Goal: Transaction & Acquisition: Purchase product/service

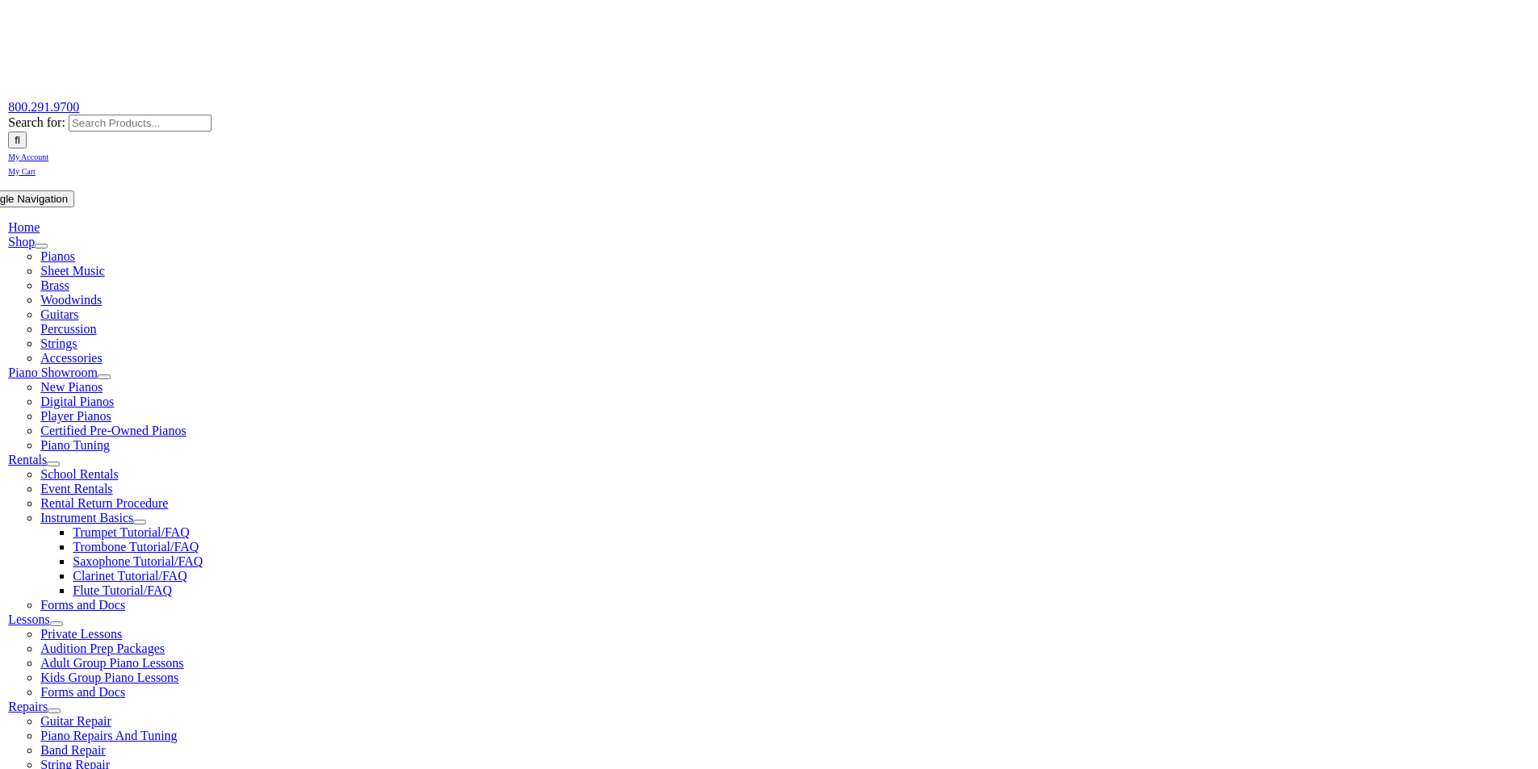
scroll to position [161, 0]
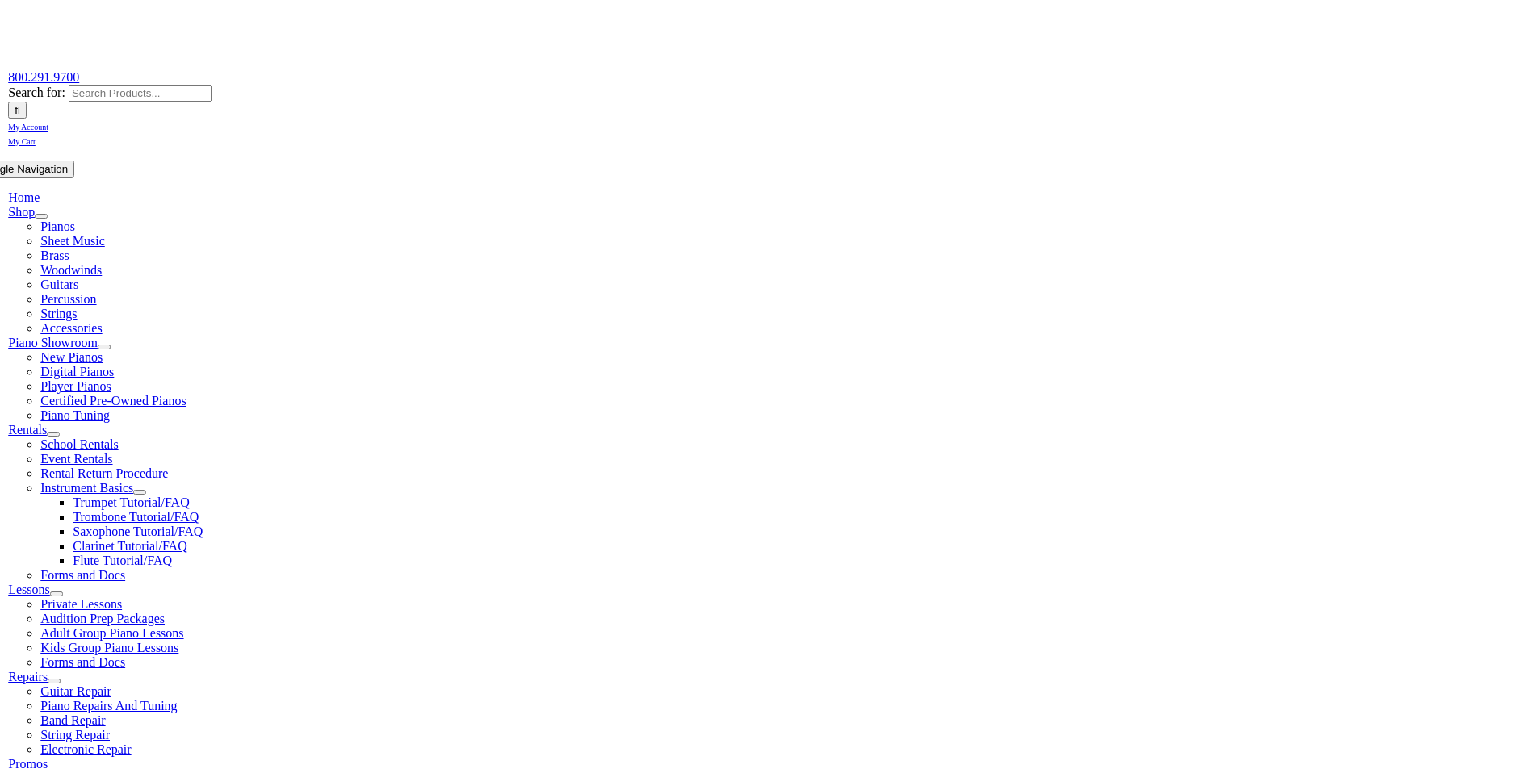
type input "gosh"
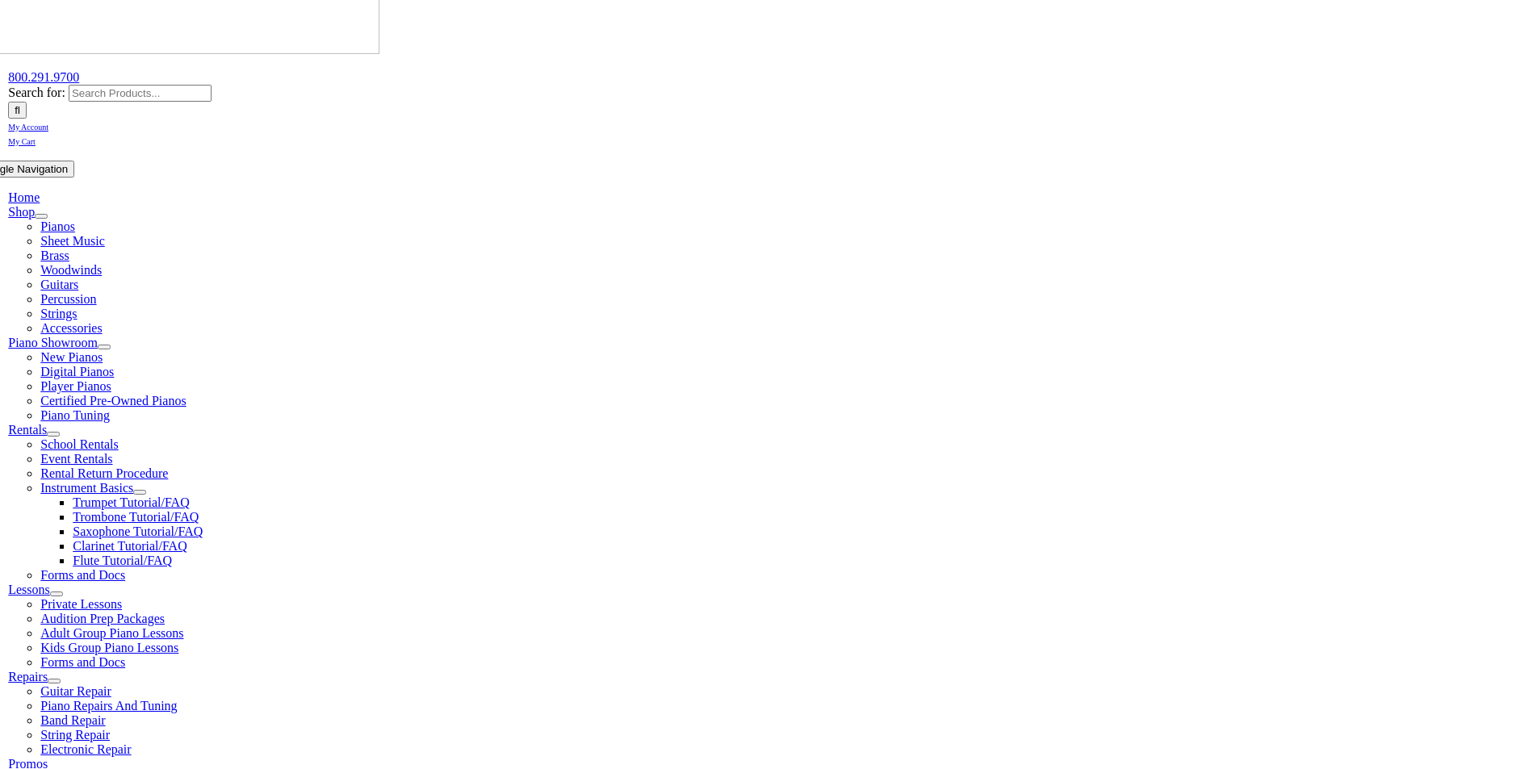
type input "hills"
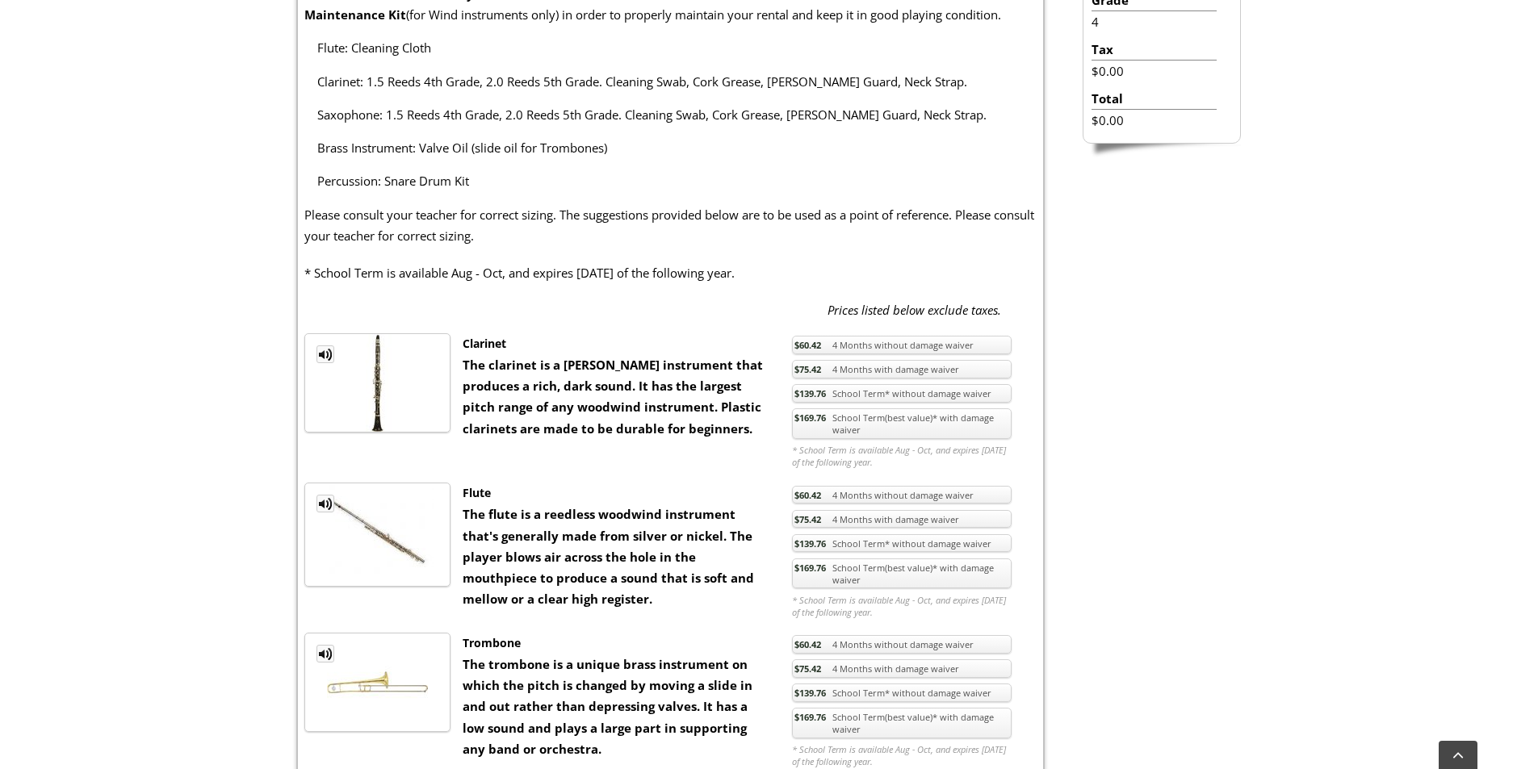
scroll to position [565, 0]
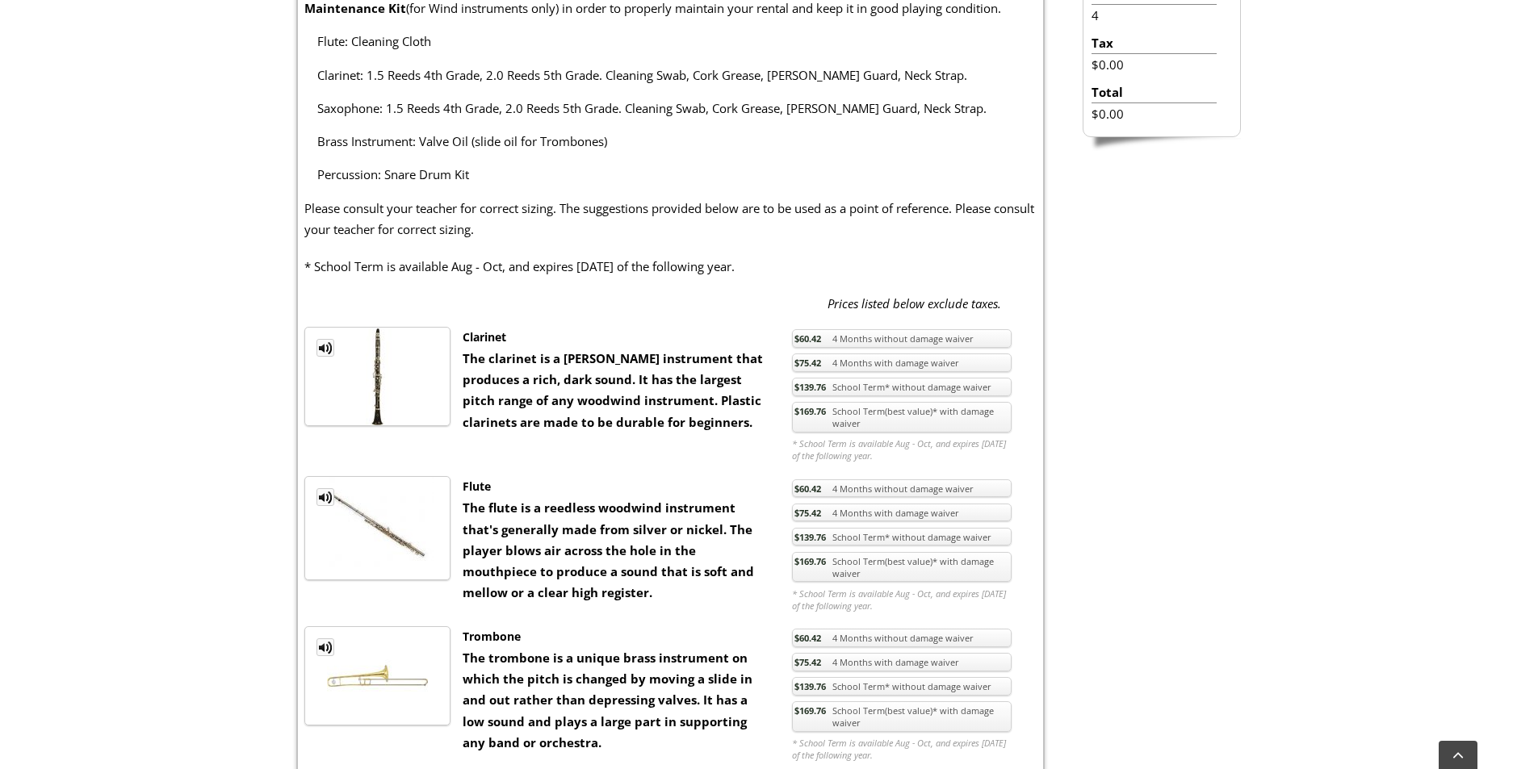
click at [878, 420] on link "$169.76 School Term(best value)* with damage waiver" at bounding box center [902, 417] width 220 height 31
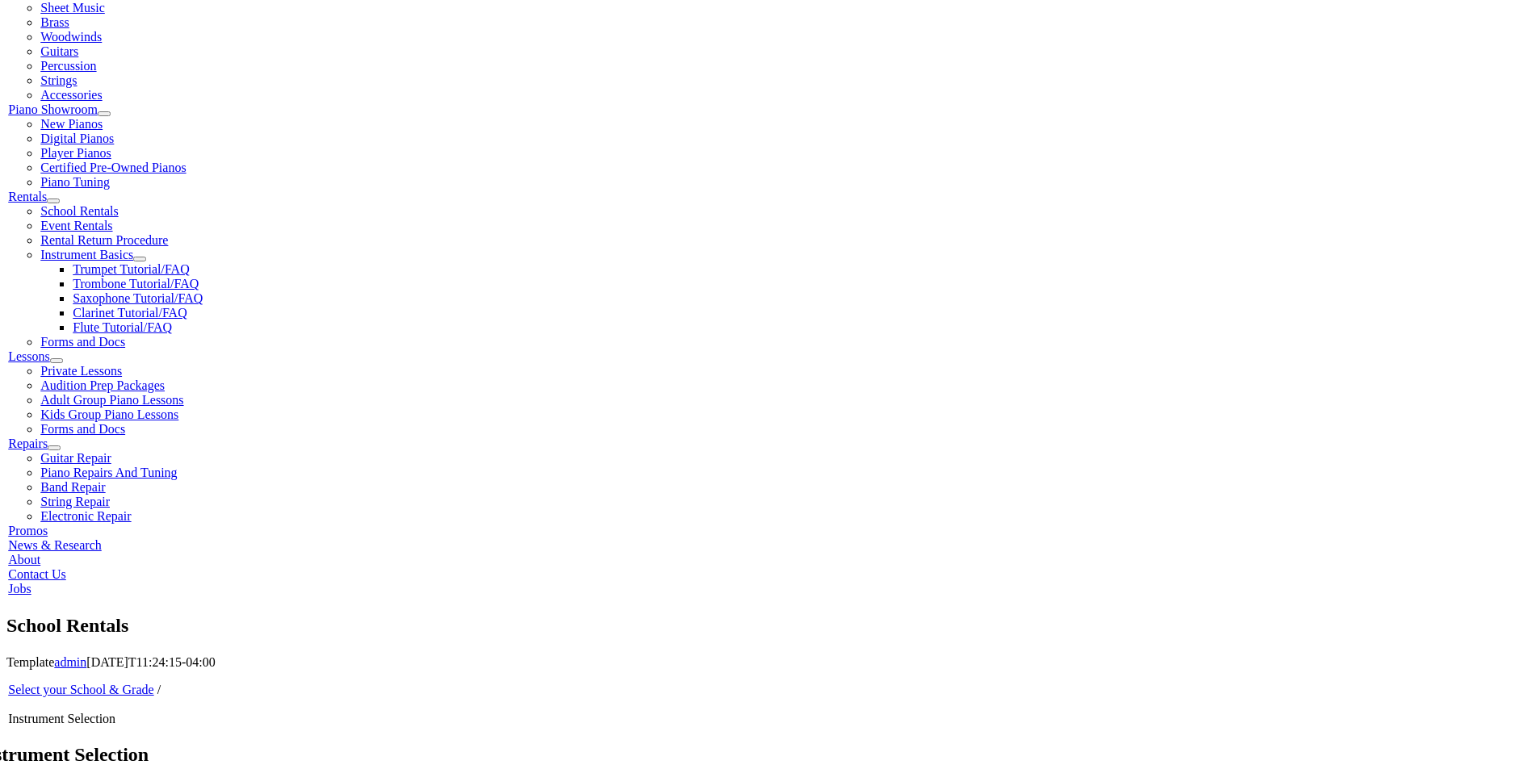
scroll to position [378, 0]
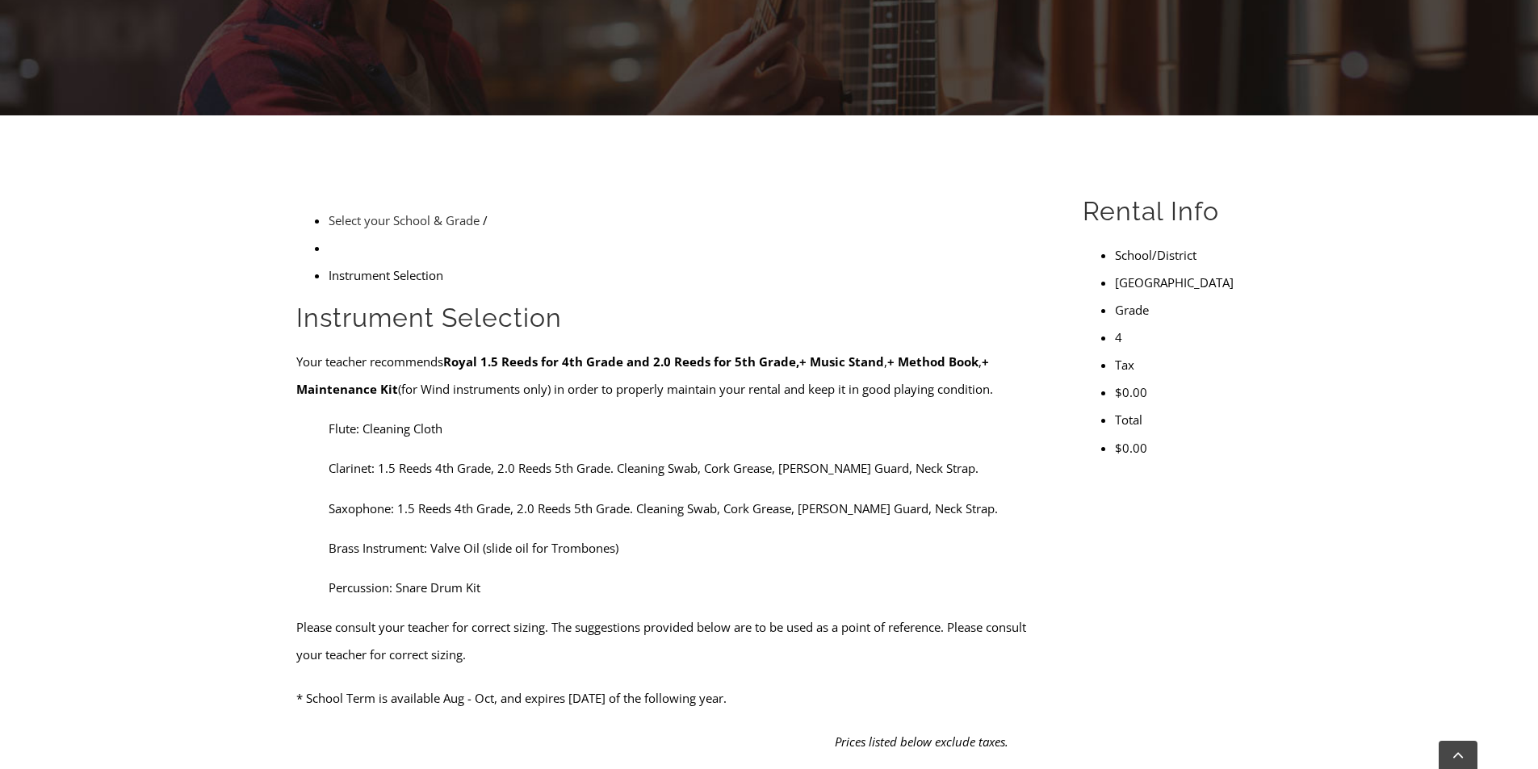
scroll to position [323, 0]
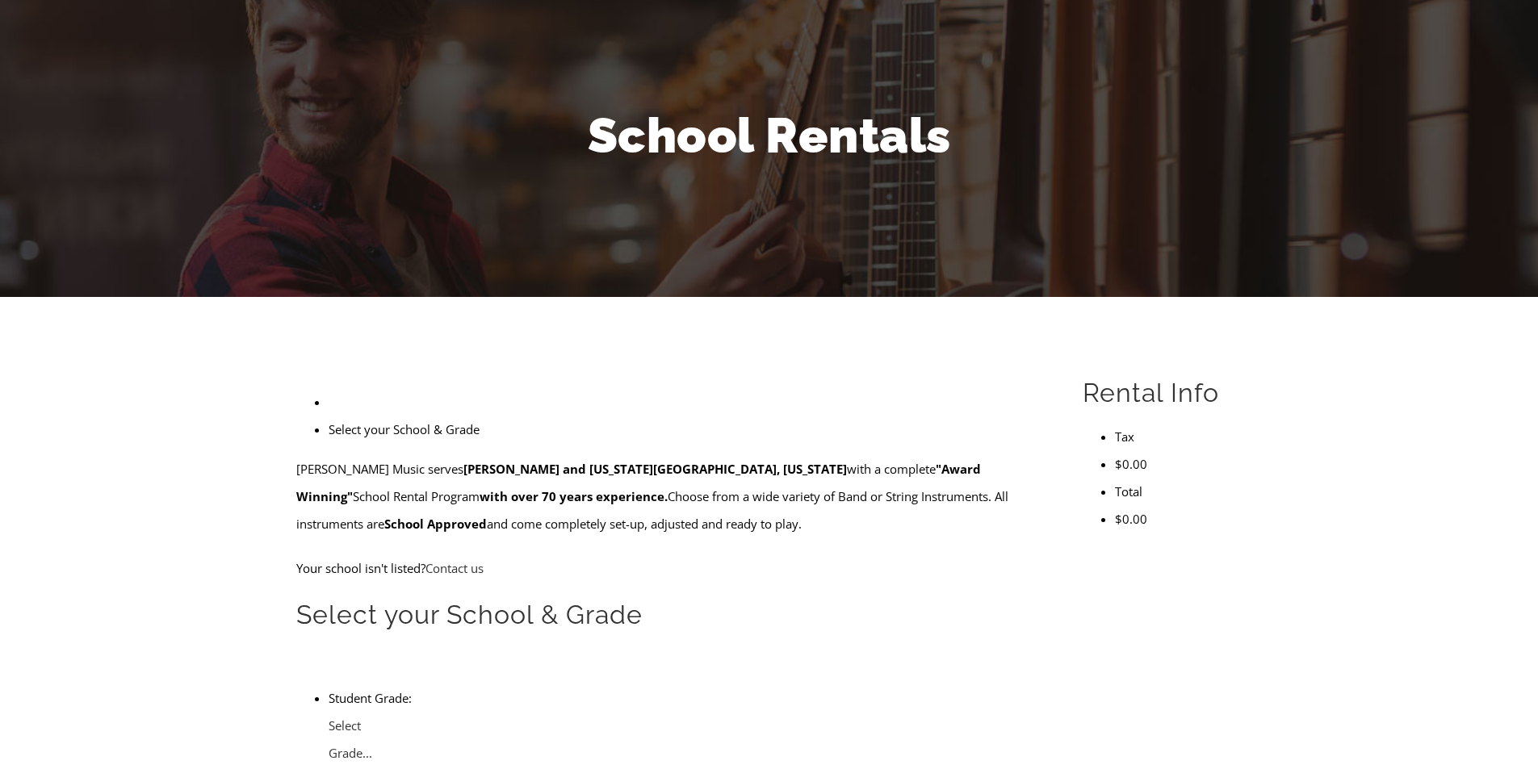
scroll to position [135, 0]
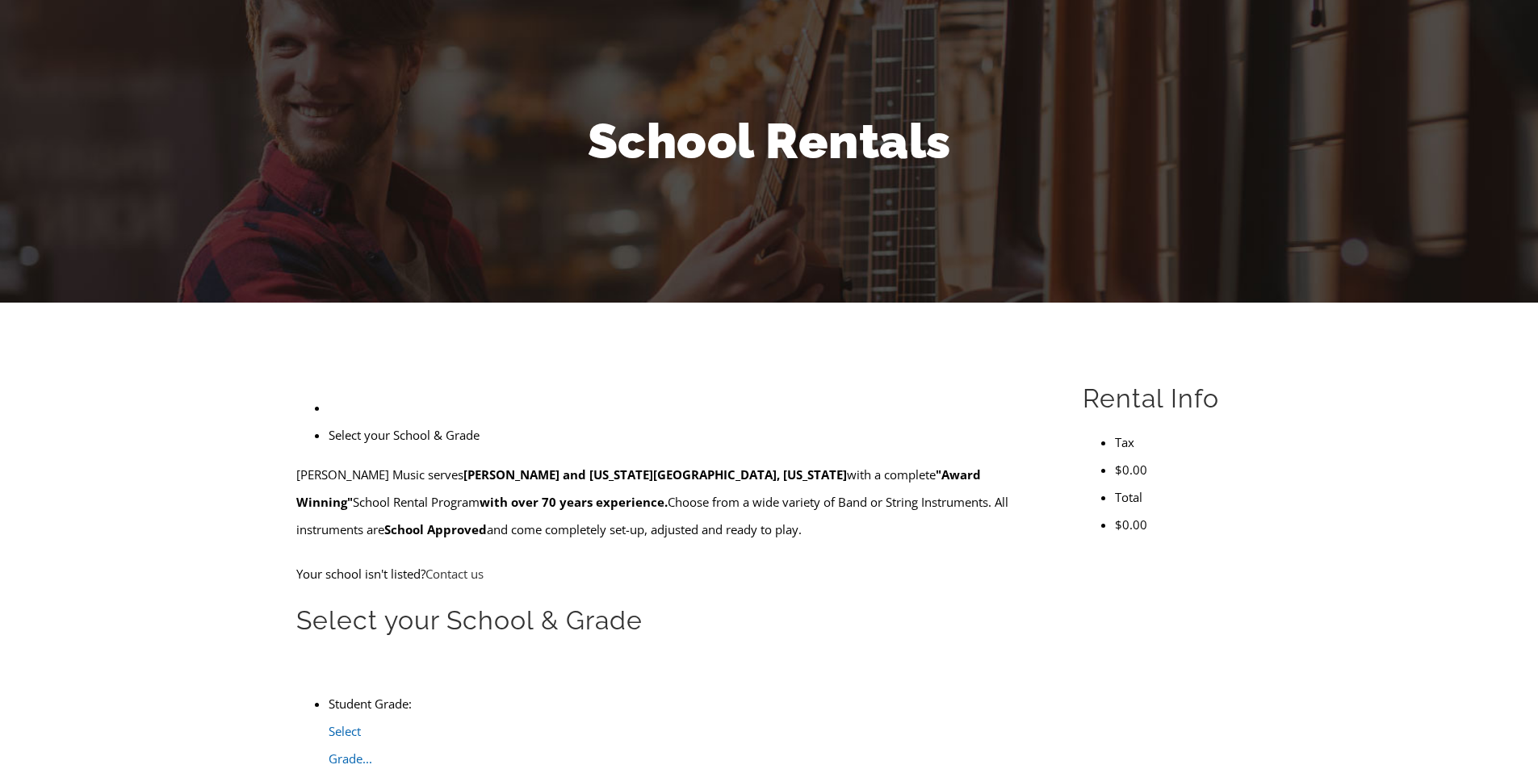
click at [372, 723] on span "Select Grade..." at bounding box center [351, 745] width 44 height 44
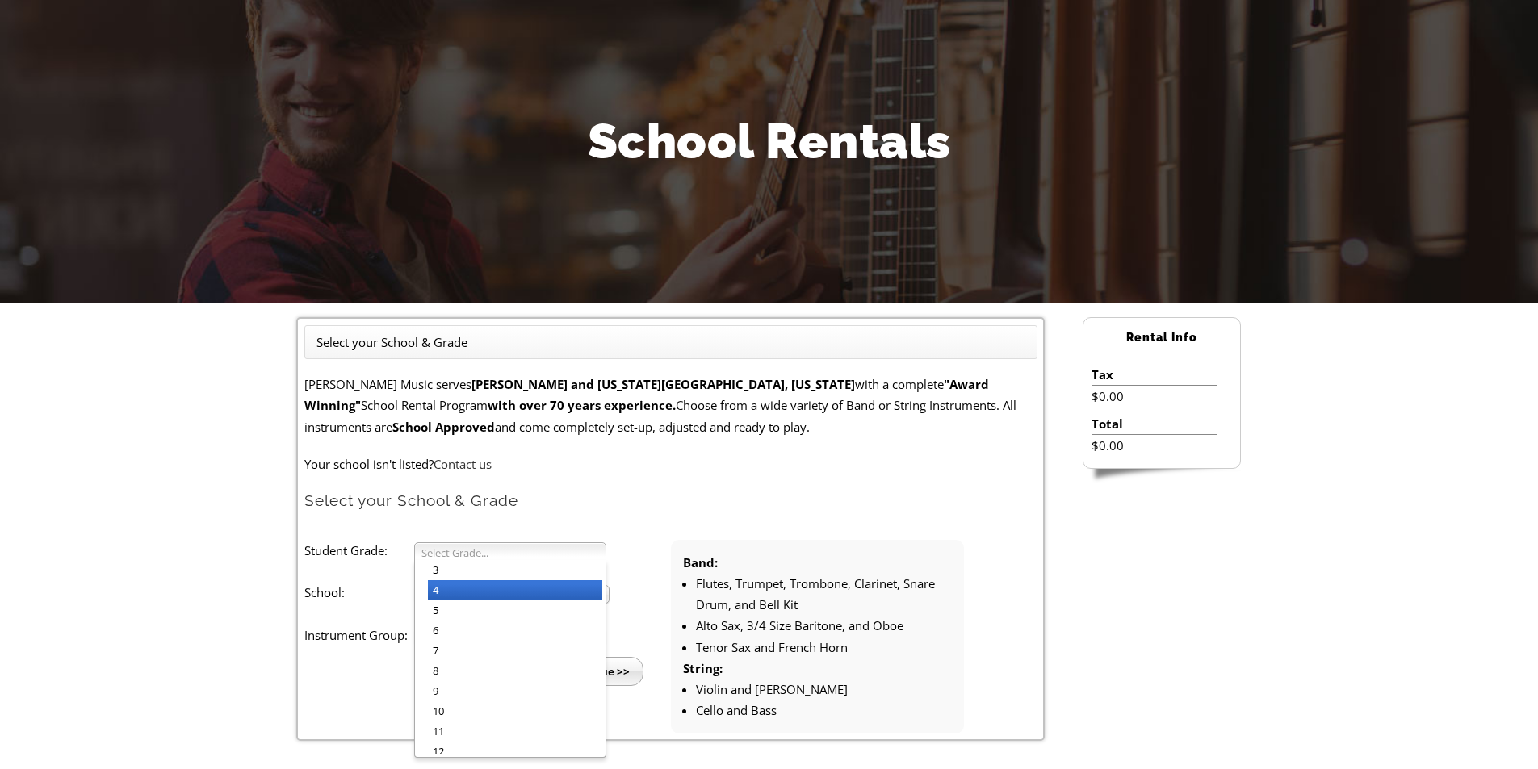
click at [457, 593] on li "4" at bounding box center [515, 590] width 174 height 20
click at [458, 595] on span "Select School..." at bounding box center [504, 595] width 166 height 19
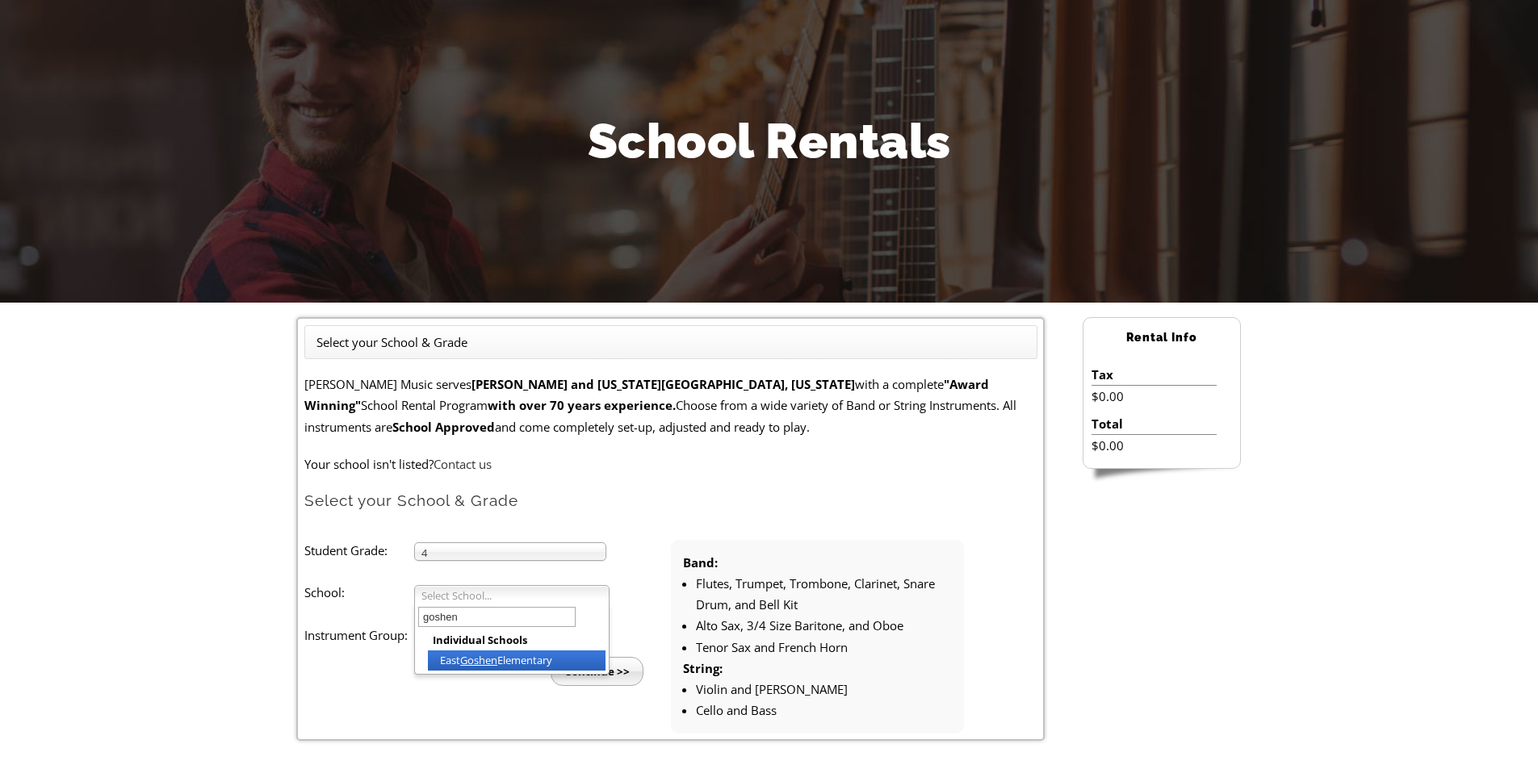
type input "goshen"
click at [476, 655] on em "Goshen" at bounding box center [478, 660] width 37 height 15
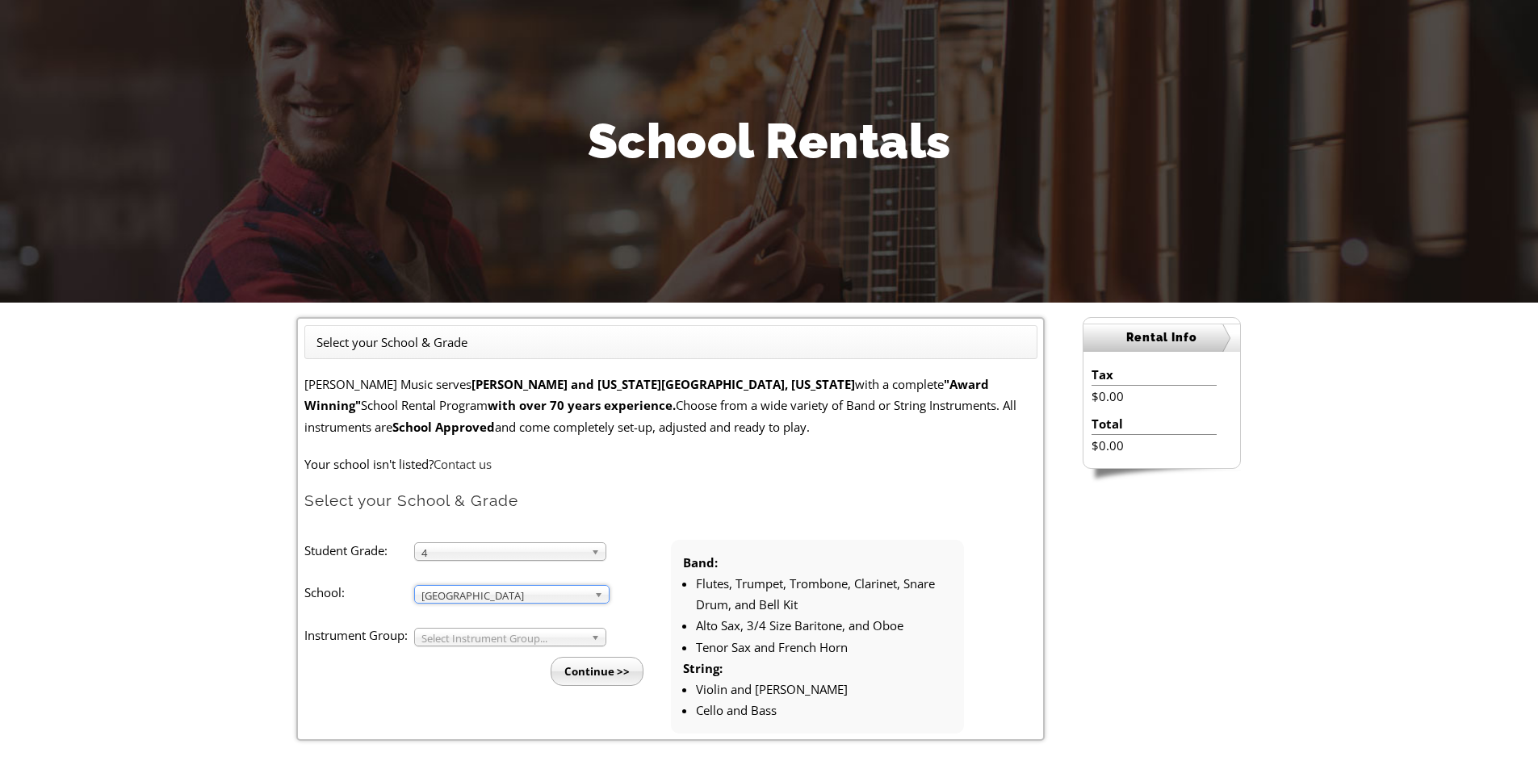
click at [461, 630] on span "Select Instrument Group..." at bounding box center [502, 638] width 163 height 19
click at [452, 651] on li "Band" at bounding box center [515, 656] width 174 height 20
click at [590, 676] on input "Continue >>" at bounding box center [597, 671] width 93 height 29
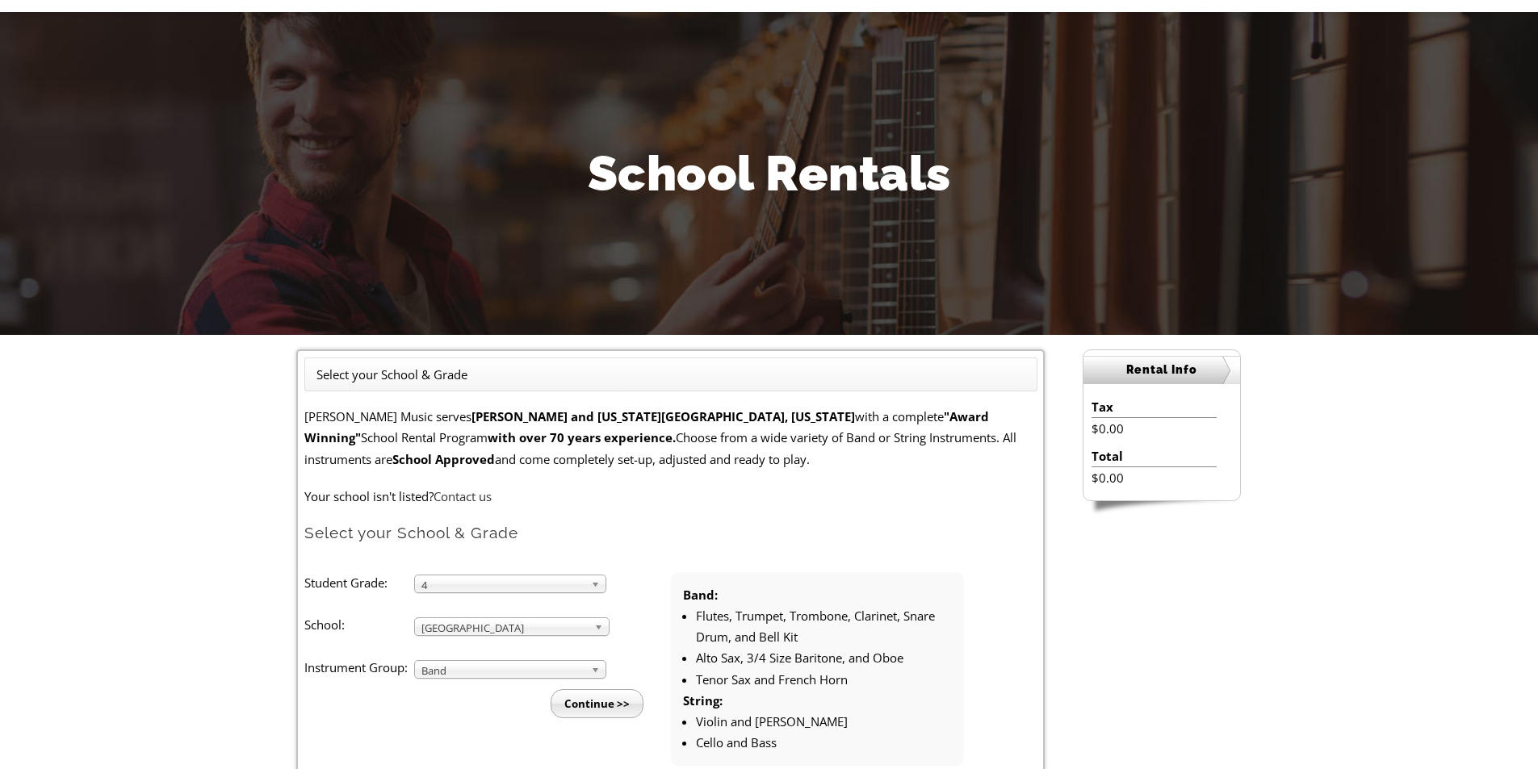
click at [507, 595] on li "Student Grade: 3 4 5 6 7 8 9 10 11 12 4 3 4 5 6 7 8 9 10 11 12 School: Arcola M…" at bounding box center [487, 645] width 366 height 146
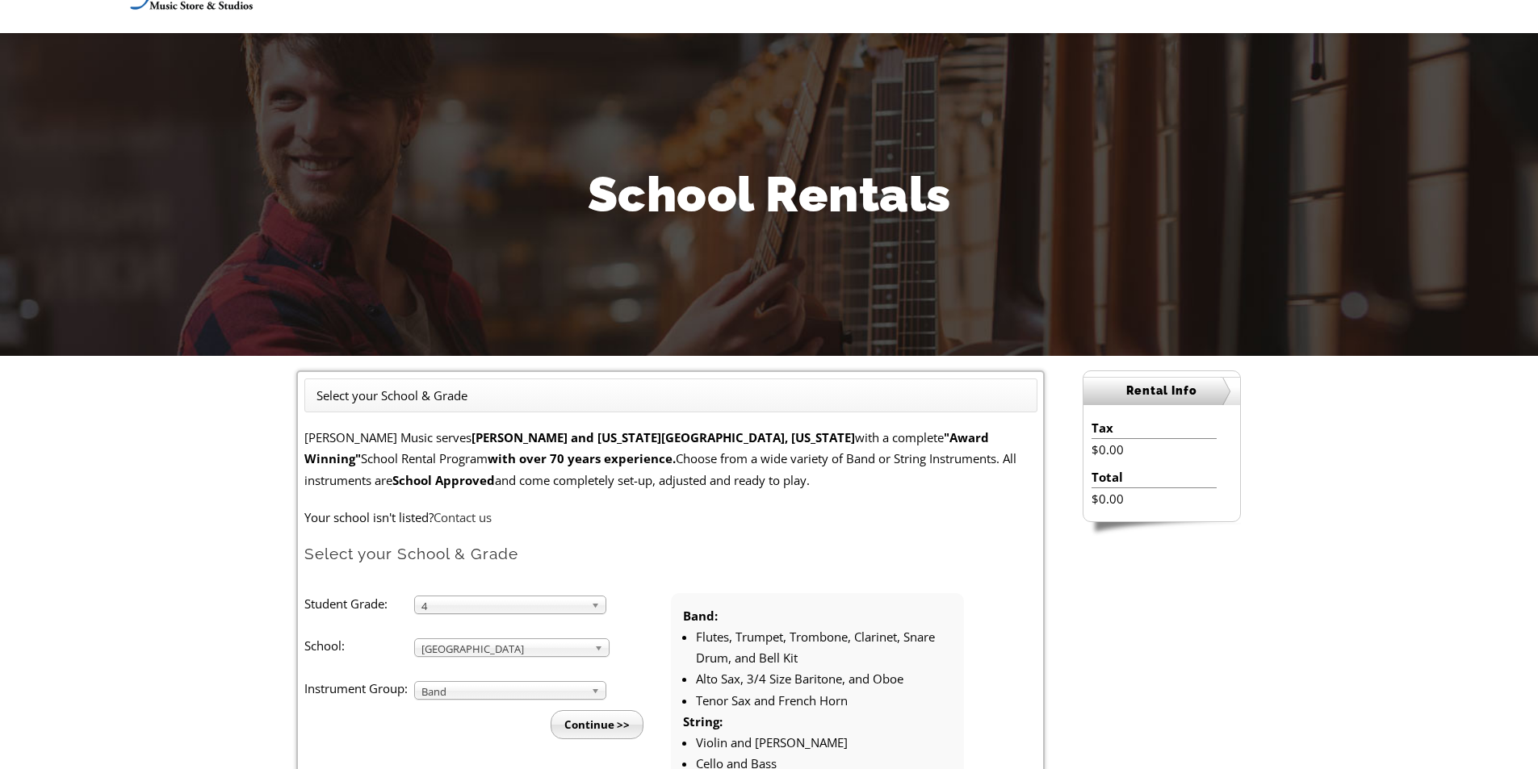
scroll to position [81, 0]
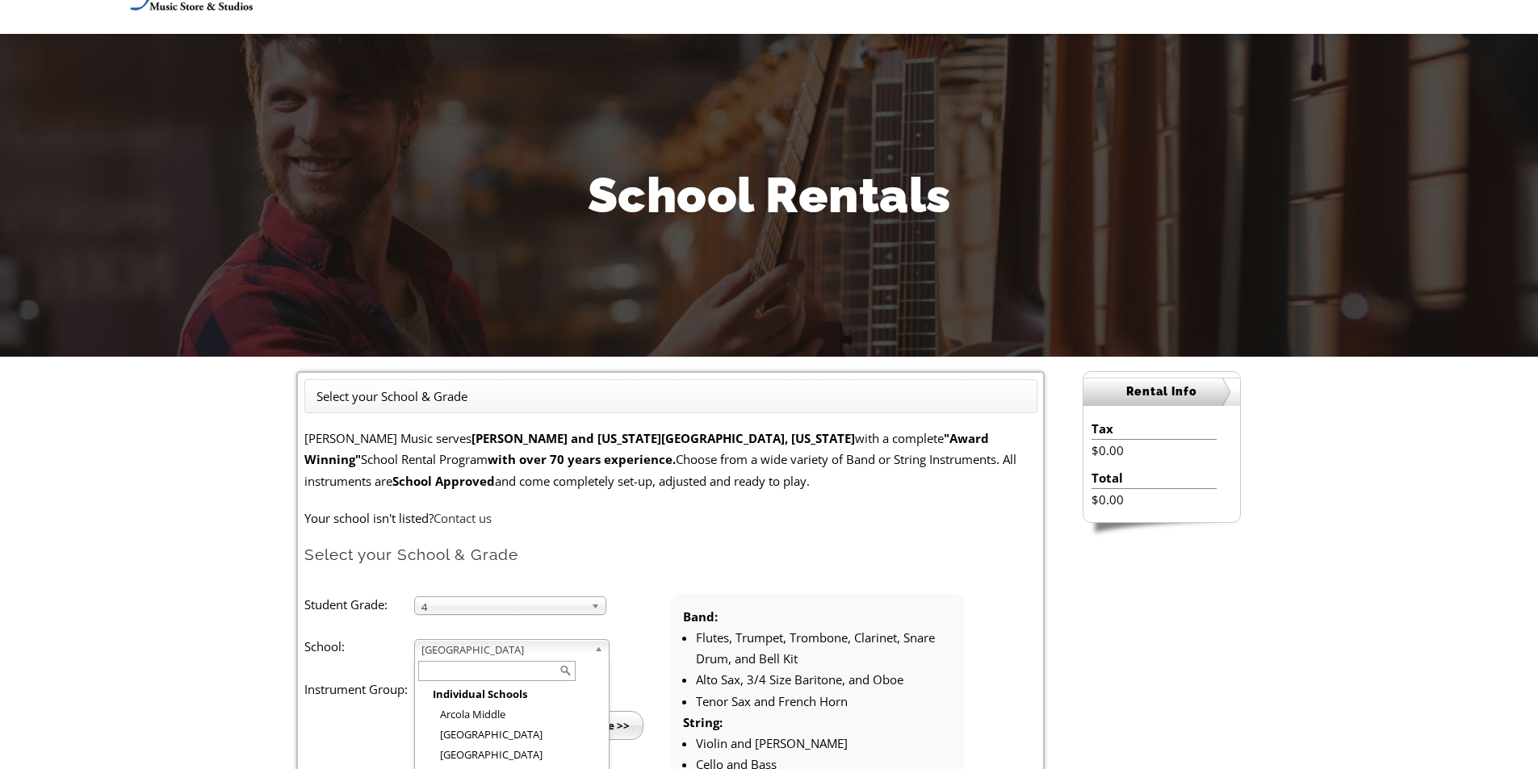
click at [509, 651] on span "East Goshen Elementary" at bounding box center [504, 649] width 166 height 19
click at [506, 664] on input "text" at bounding box center [496, 671] width 157 height 20
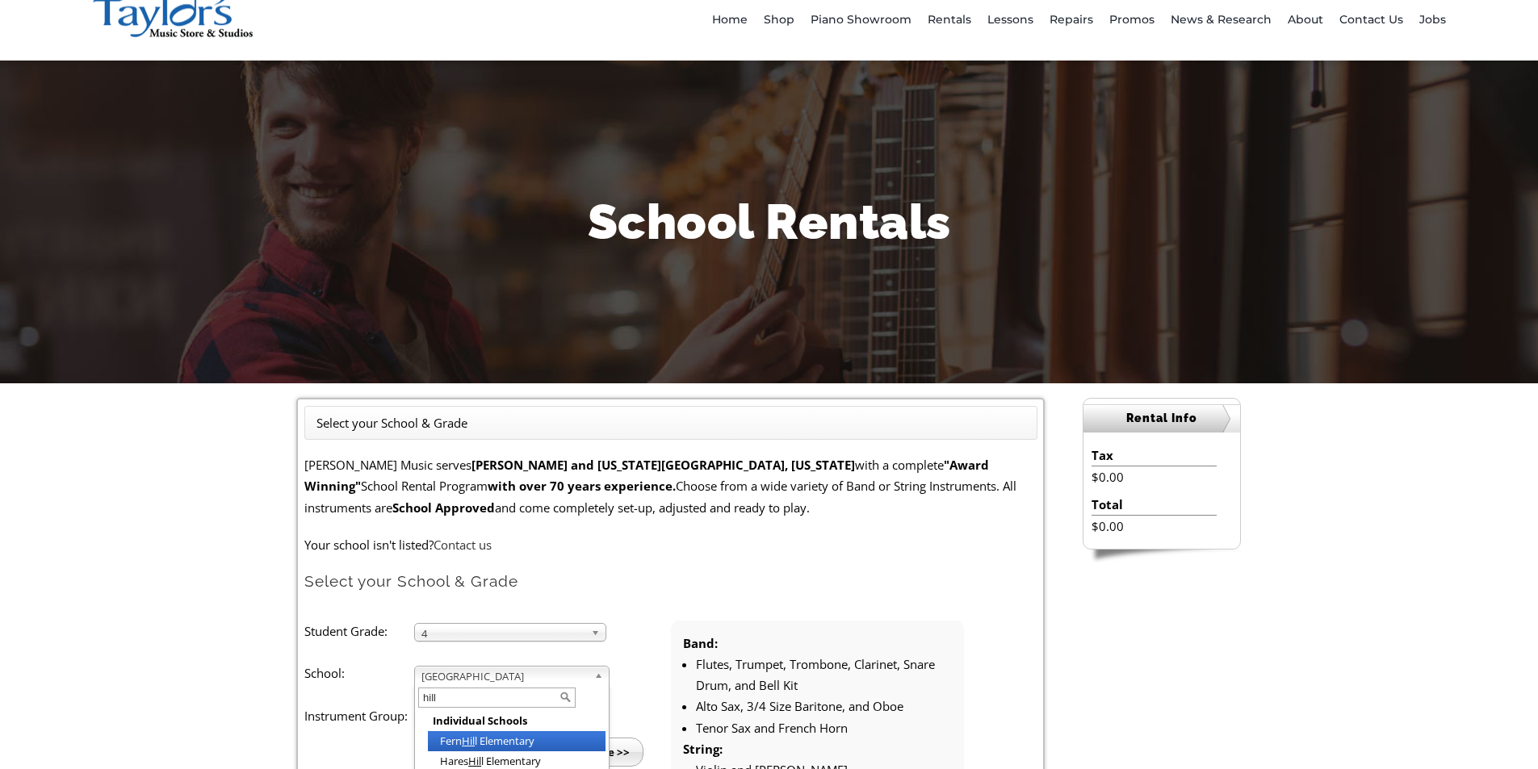
scroll to position [0, 0]
type input "hills"
click at [580, 751] on input "Continue >>" at bounding box center [597, 752] width 93 height 29
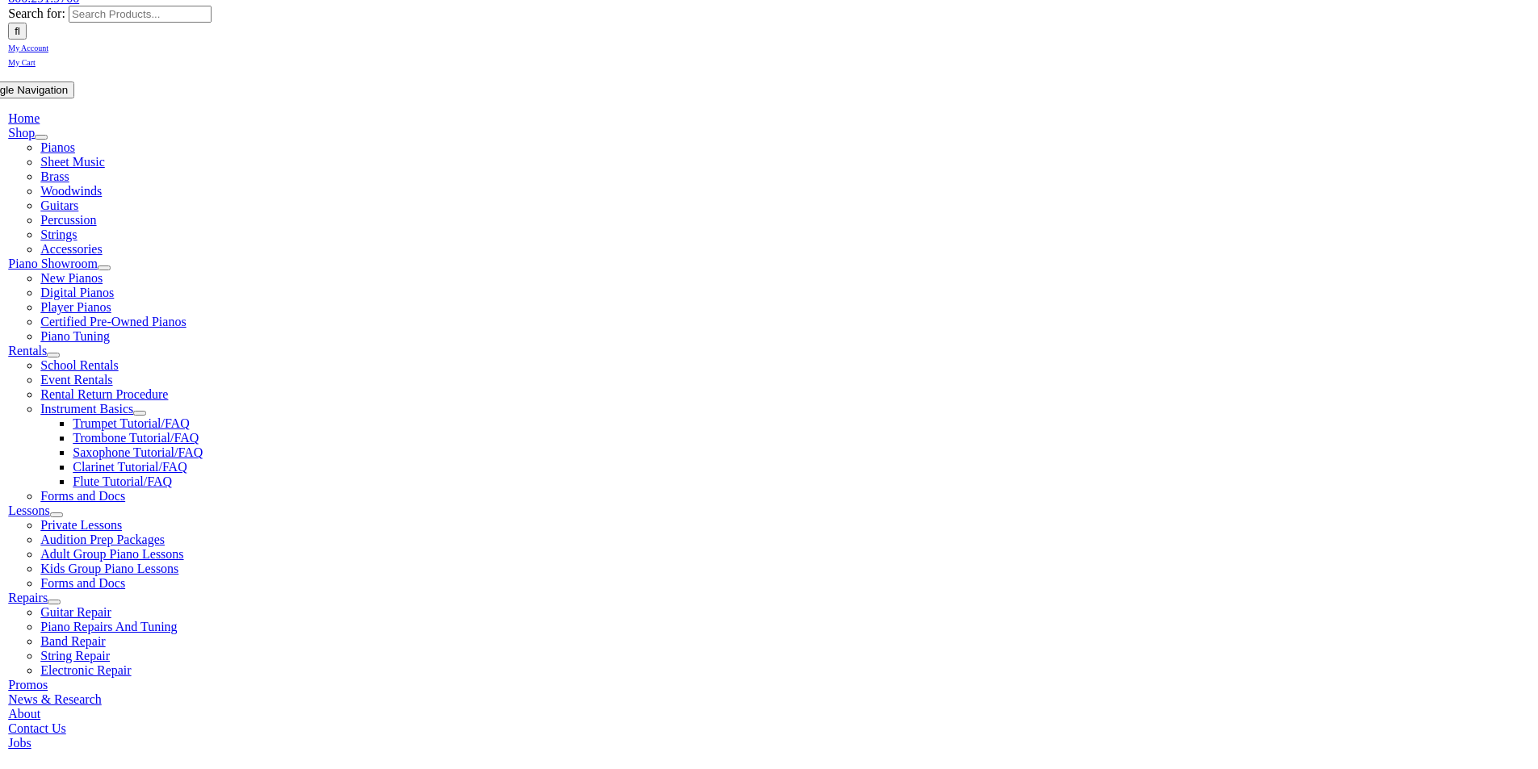
scroll to position [242, 0]
